Goal: Information Seeking & Learning: Learn about a topic

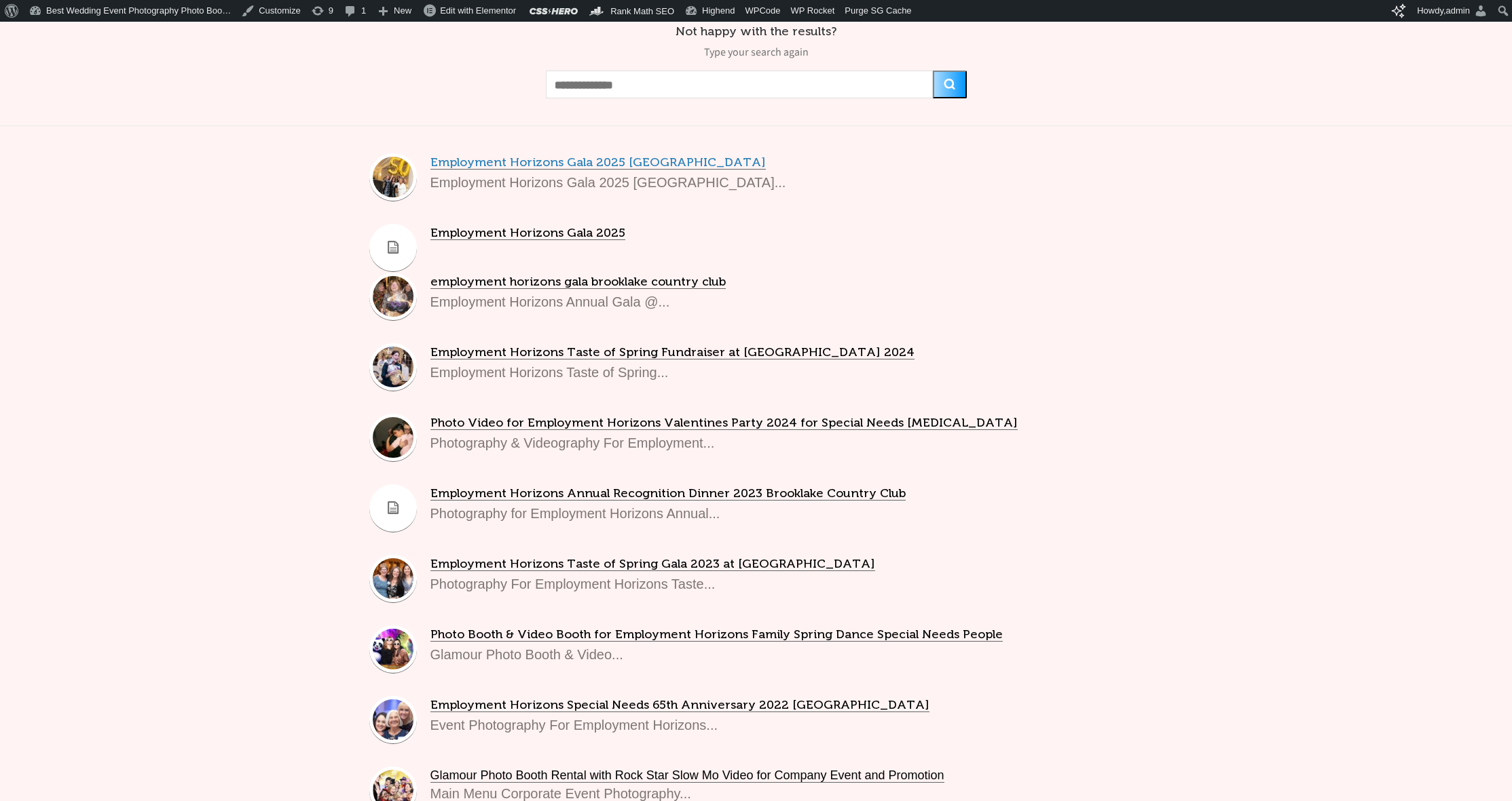
click at [500, 170] on link "Employment Horizons Gala 2025 [GEOGRAPHIC_DATA]" at bounding box center [598, 162] width 336 height 14
